Goal: Task Accomplishment & Management: Manage account settings

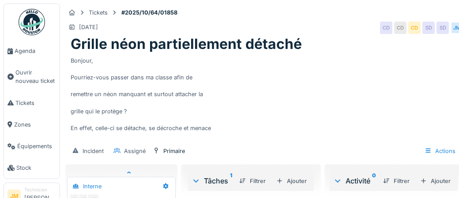
scroll to position [34, 0]
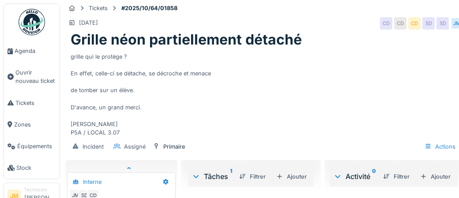
click at [38, 22] on img at bounding box center [32, 22] width 26 height 26
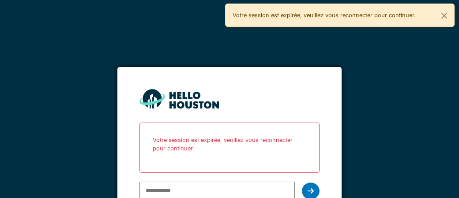
scroll to position [1, 0]
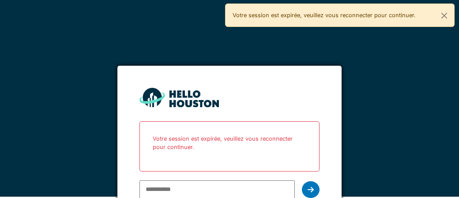
type input "**********"
click at [315, 190] on div at bounding box center [311, 189] width 18 height 17
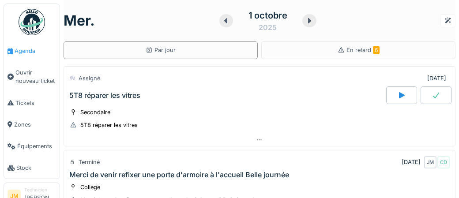
click at [28, 54] on span "Agenda" at bounding box center [35, 51] width 41 height 8
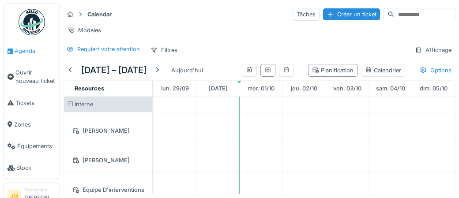
click at [26, 50] on span "Agenda" at bounding box center [35, 51] width 41 height 8
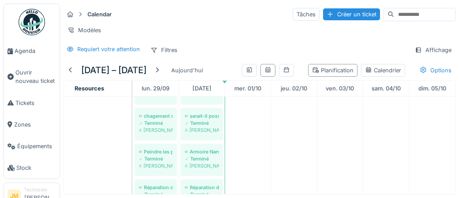
drag, startPoint x: 152, startPoint y: 121, endPoint x: 133, endPoint y: 120, distance: 19.4
click at [131, 120] on td at bounding box center [131, 146] width 1 height 98
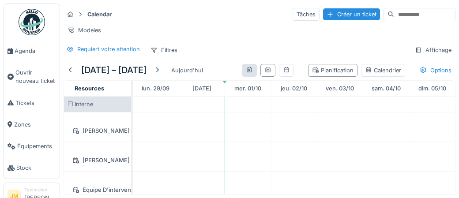
click at [255, 71] on div at bounding box center [249, 70] width 15 height 13
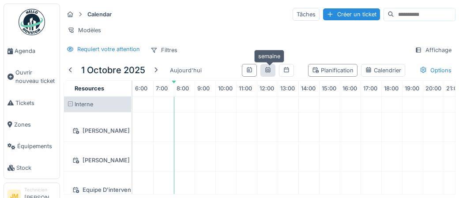
click at [269, 71] on icon at bounding box center [267, 69] width 5 height 5
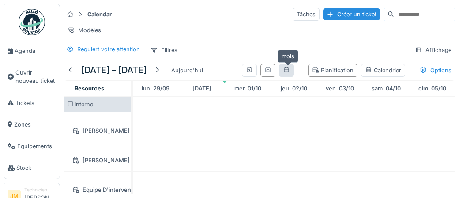
click at [289, 71] on icon at bounding box center [286, 70] width 7 height 6
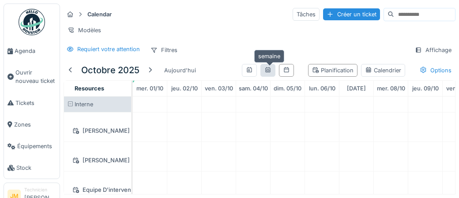
click at [271, 71] on icon at bounding box center [267, 70] width 7 height 6
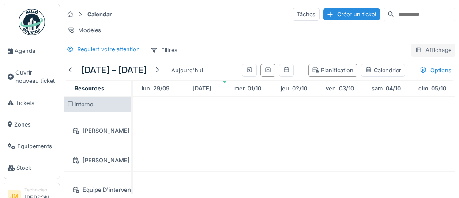
click at [427, 51] on div "Affichage" at bounding box center [433, 50] width 45 height 13
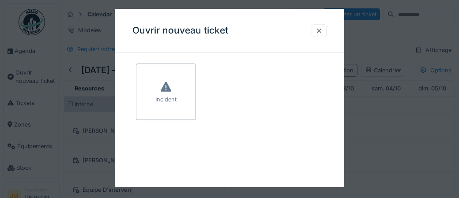
click at [416, 120] on div at bounding box center [229, 99] width 459 height 198
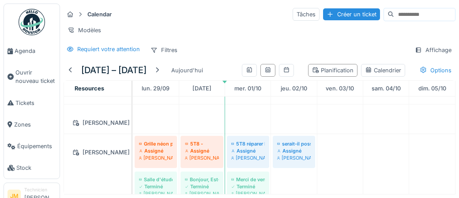
click at [94, 148] on div "[PERSON_NAME]" at bounding box center [97, 152] width 56 height 11
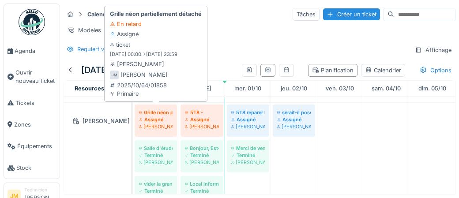
click at [152, 123] on div "[PERSON_NAME]" at bounding box center [156, 126] width 34 height 7
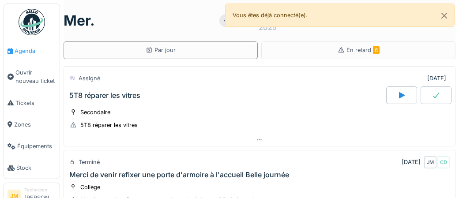
click at [27, 51] on span "Agenda" at bounding box center [35, 51] width 41 height 8
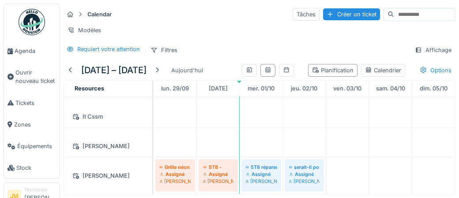
scroll to position [149, 0]
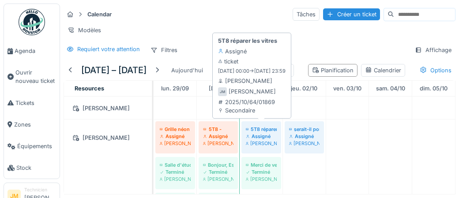
click at [261, 140] on div "[PERSON_NAME]" at bounding box center [261, 143] width 31 height 7
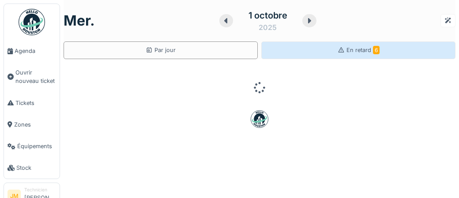
click at [367, 53] on span "En retard 6" at bounding box center [362, 50] width 33 height 7
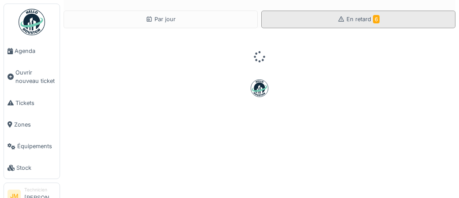
click at [363, 18] on span "En retard 6" at bounding box center [362, 19] width 33 height 7
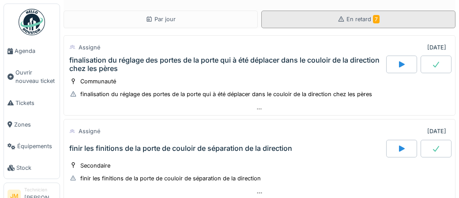
click at [360, 19] on span "En retard 7" at bounding box center [362, 19] width 33 height 7
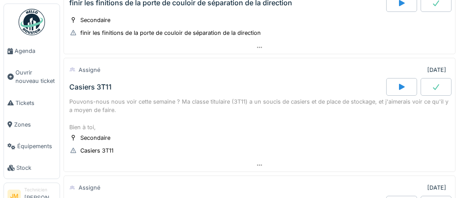
scroll to position [231, 0]
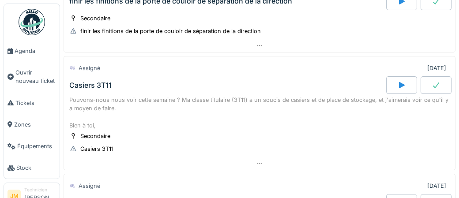
click at [438, 83] on icon at bounding box center [435, 85] width 9 height 7
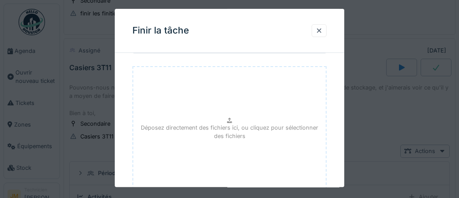
scroll to position [144, 0]
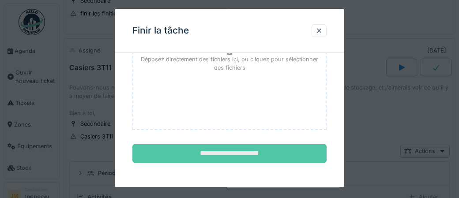
click at [239, 154] on input "**********" at bounding box center [229, 154] width 194 height 19
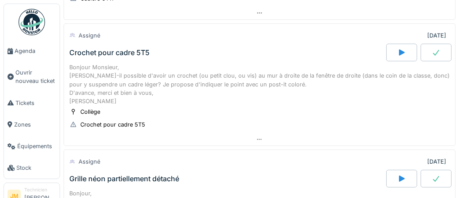
scroll to position [374, 0]
click at [435, 52] on icon at bounding box center [435, 52] width 9 height 7
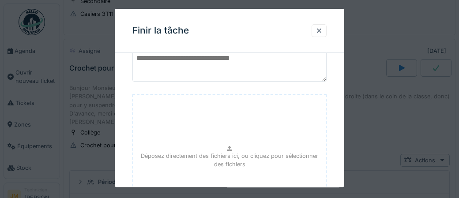
scroll to position [144, 0]
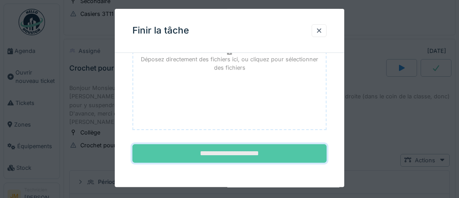
click at [238, 154] on input "**********" at bounding box center [229, 154] width 194 height 19
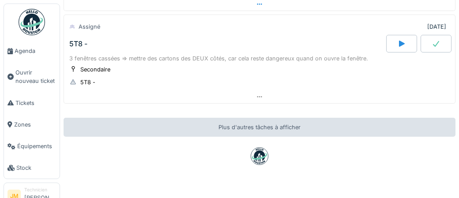
scroll to position [701, 0]
